Goal: Transaction & Acquisition: Purchase product/service

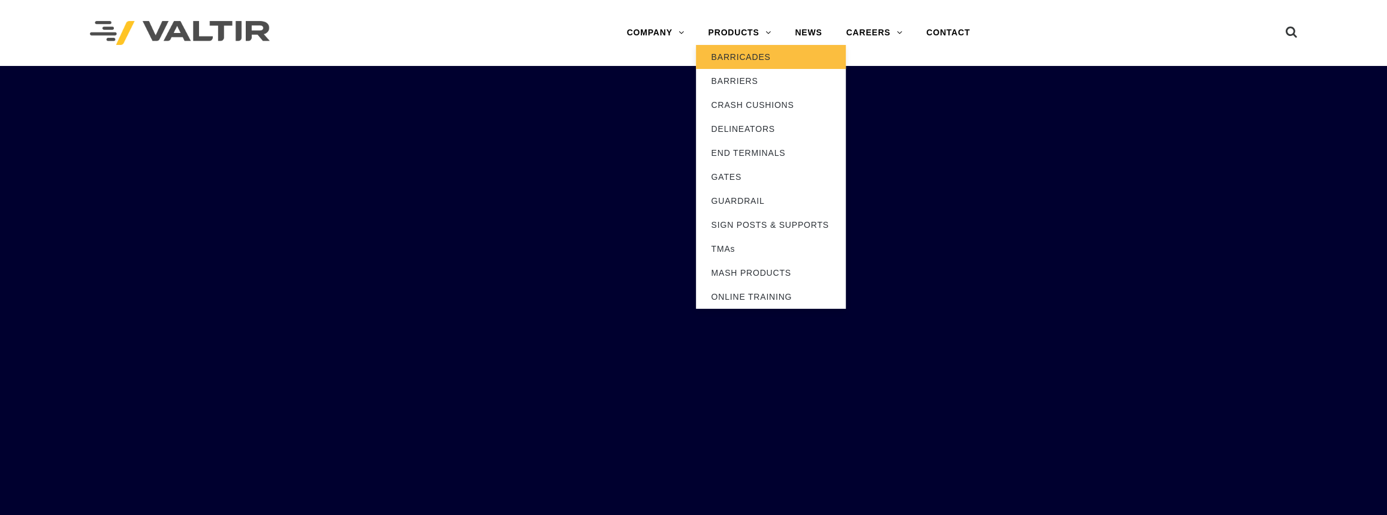
click at [730, 56] on link "BARRICADES" at bounding box center [771, 57] width 150 height 24
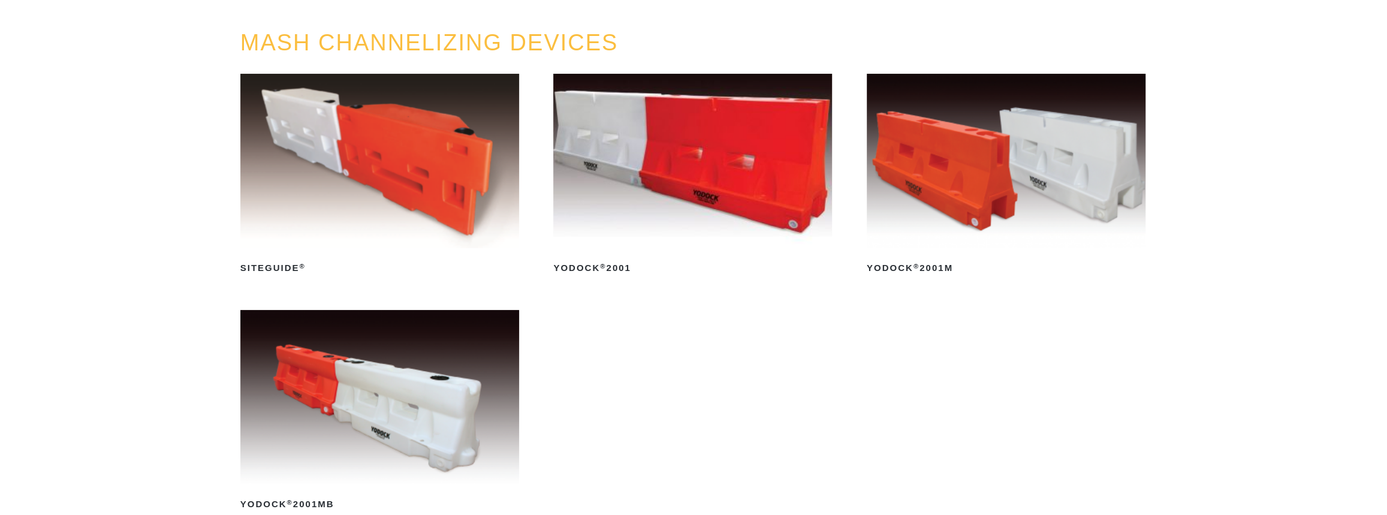
scroll to position [163, 0]
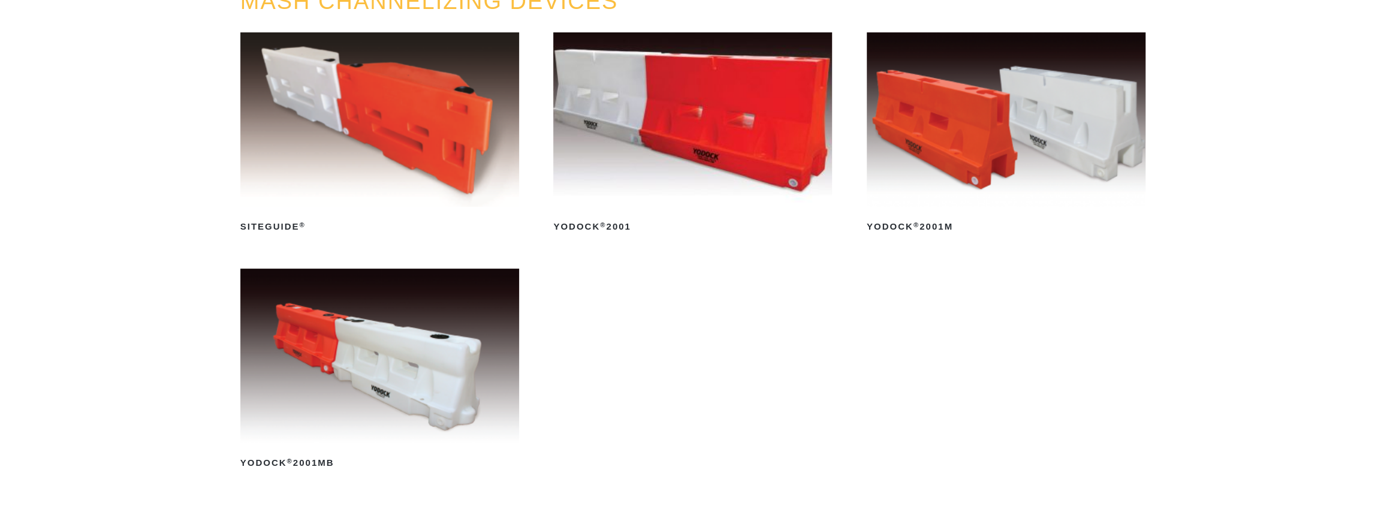
click at [642, 120] on img at bounding box center [692, 119] width 279 height 174
click at [959, 147] on img at bounding box center [1006, 119] width 279 height 174
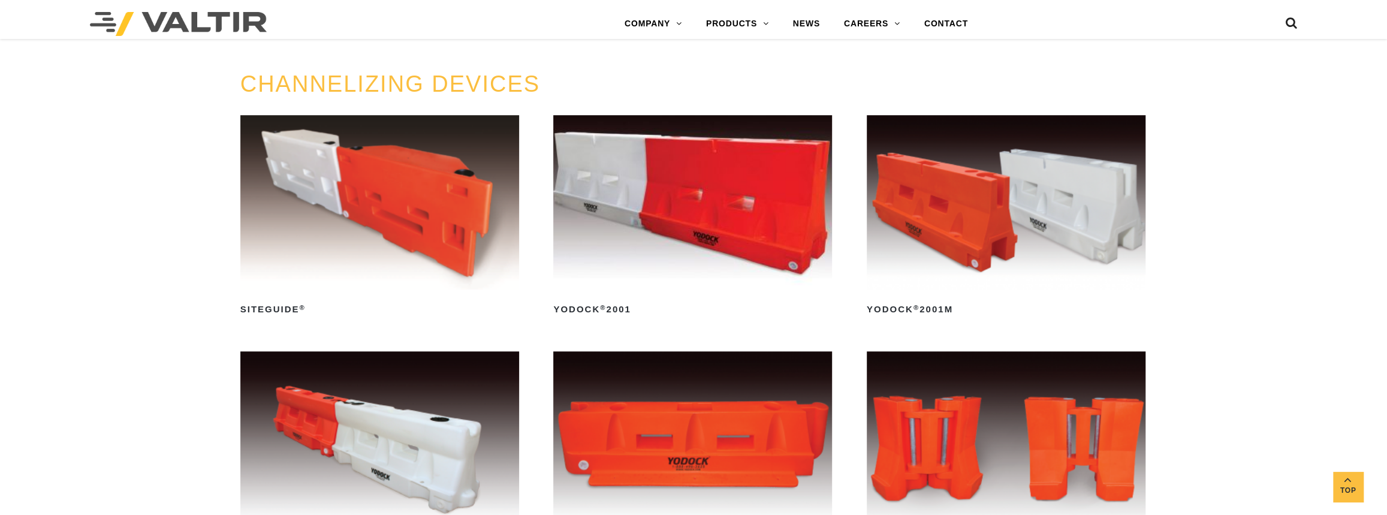
scroll to position [653, 0]
click at [641, 218] on img at bounding box center [692, 203] width 279 height 174
